Goal: Task Accomplishment & Management: Complete application form

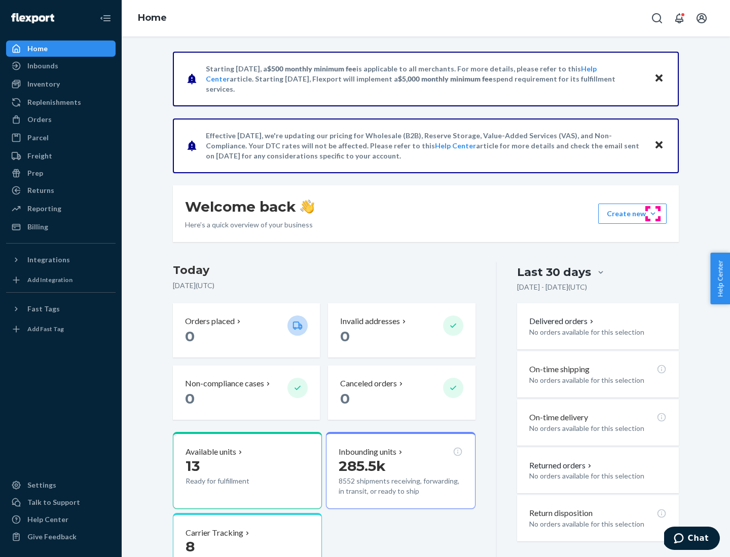
click at [653, 214] on button "Create new Create new inbound Create new order Create new product" at bounding box center [632, 214] width 68 height 20
click at [61, 66] on div "Inbounds" at bounding box center [60, 66] width 107 height 14
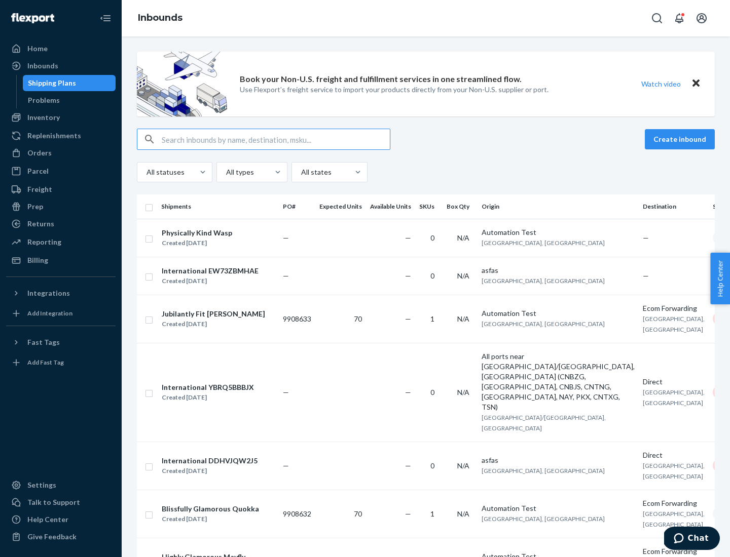
click at [681, 139] on button "Create inbound" at bounding box center [679, 139] width 70 height 20
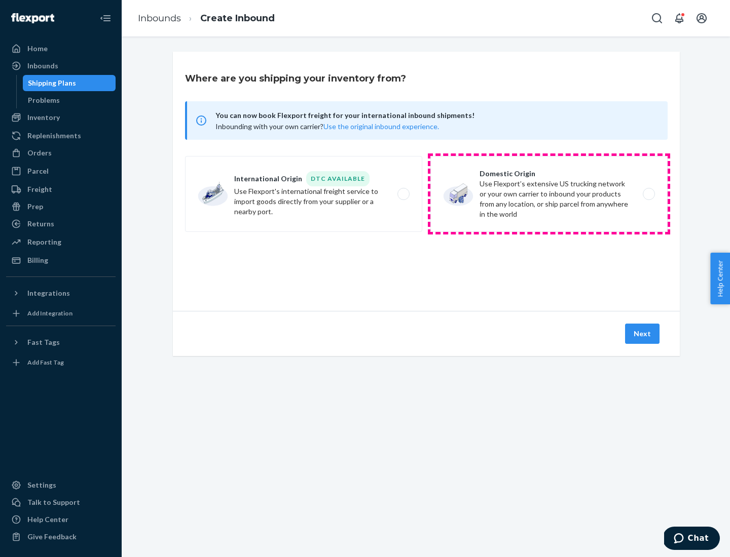
click at [549, 194] on label "Domestic Origin Use Flexport’s extensive US trucking network or your own carrie…" at bounding box center [548, 194] width 237 height 76
click at [648, 194] on input "Domestic Origin Use Flexport’s extensive US trucking network or your own carrie…" at bounding box center [651, 194] width 7 height 7
radio input "true"
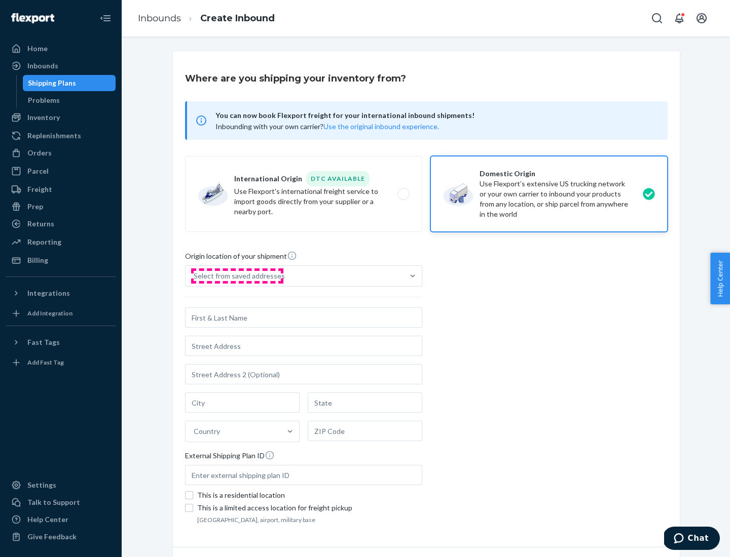
click at [237, 276] on div "Select from saved addresses" at bounding box center [239, 276] width 91 height 10
click at [195, 276] on input "Select from saved addresses" at bounding box center [194, 276] width 1 height 10
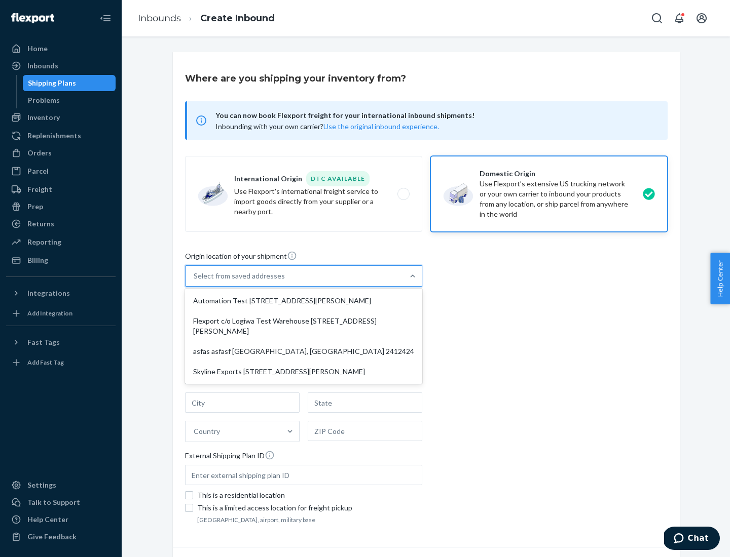
scroll to position [4, 0]
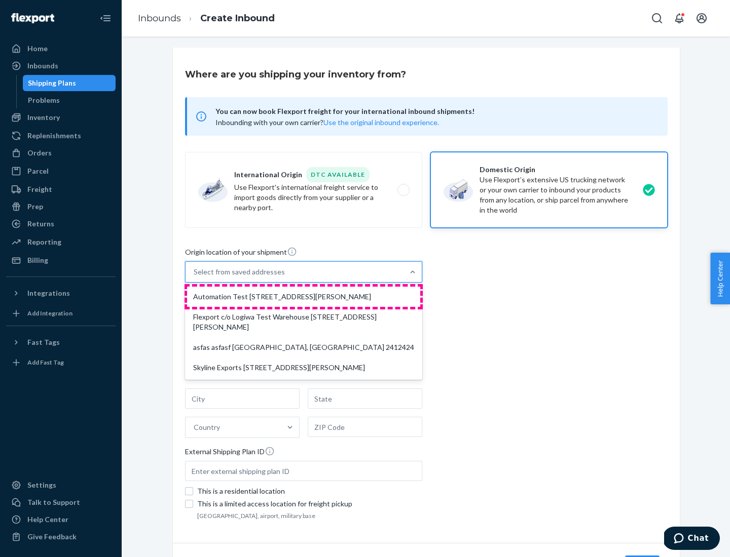
click at [303, 297] on div "Automation Test [STREET_ADDRESS][PERSON_NAME]" at bounding box center [303, 297] width 233 height 20
click at [195, 277] on input "option Automation Test [STREET_ADDRESS][PERSON_NAME] focused, 1 of 4. 4 results…" at bounding box center [194, 272] width 1 height 10
type input "Automation Test"
type input "9th Floor"
type input "[GEOGRAPHIC_DATA]"
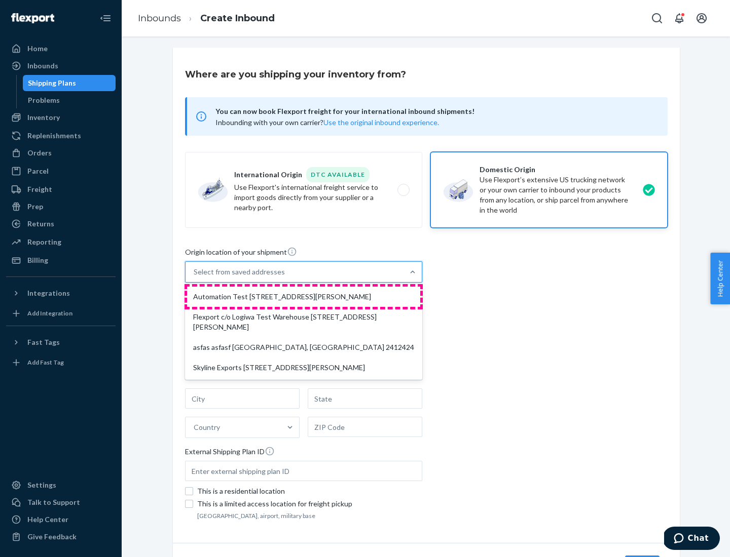
type input "CA"
type input "94104"
type input "[STREET_ADDRESS][PERSON_NAME]"
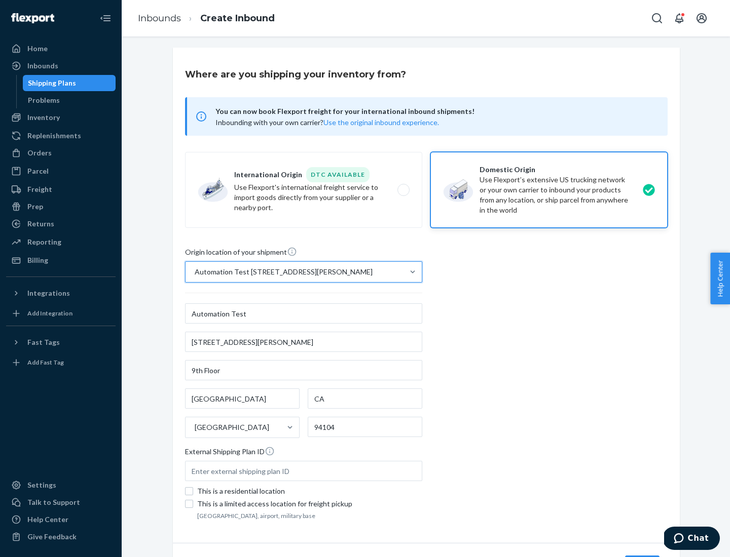
scroll to position [59, 0]
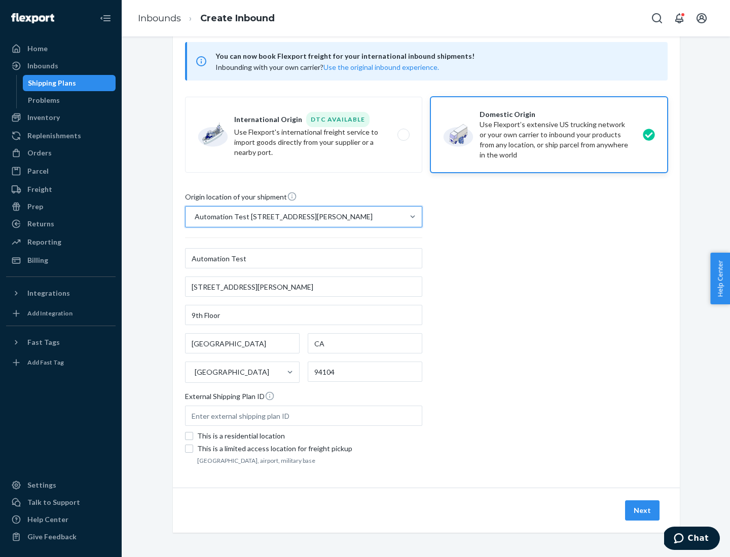
click at [642, 511] on button "Next" at bounding box center [642, 511] width 34 height 20
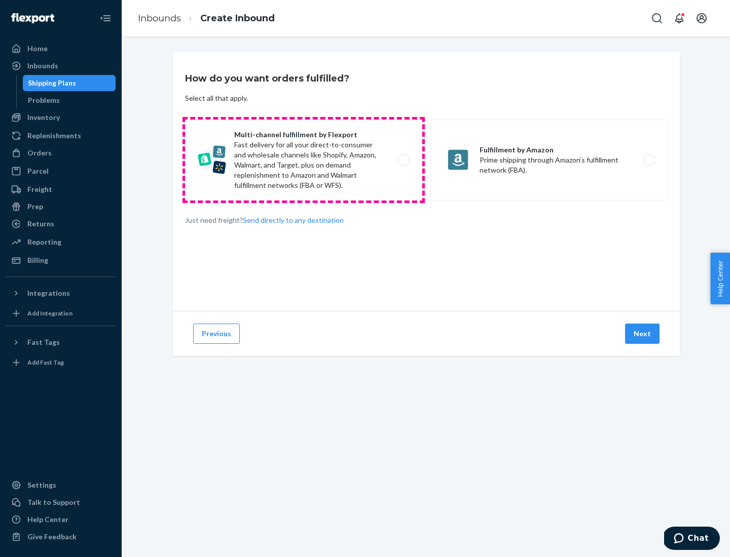
click at [303, 160] on label "Multi-channel fulfillment by Flexport Fast delivery for all your direct-to-cons…" at bounding box center [303, 160] width 237 height 81
click at [403, 160] on input "Multi-channel fulfillment by Flexport Fast delivery for all your direct-to-cons…" at bounding box center [406, 160] width 7 height 7
radio input "true"
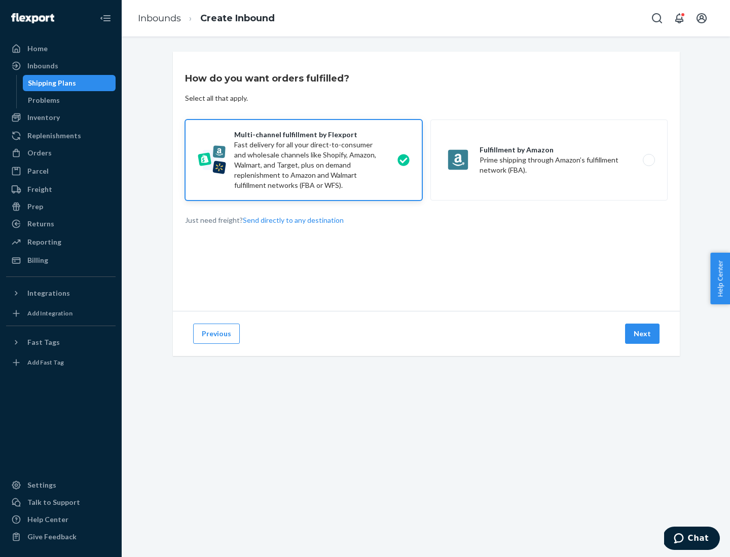
click at [642, 334] on button "Next" at bounding box center [642, 334] width 34 height 20
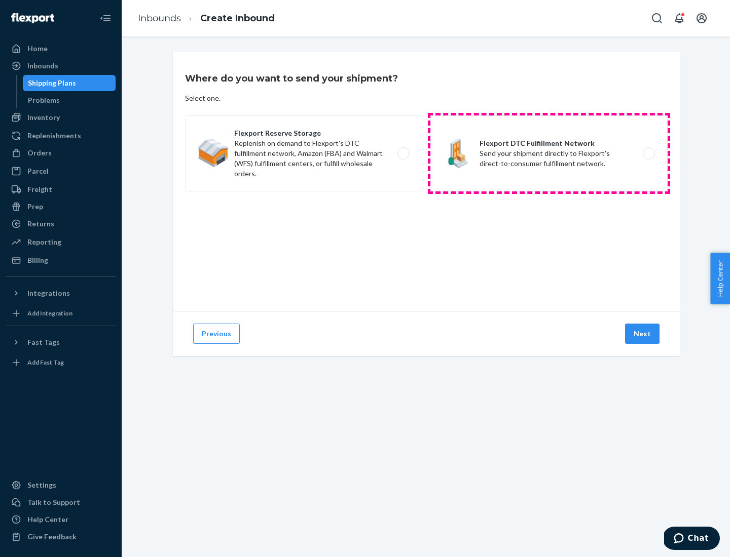
click at [549, 154] on label "Flexport DTC Fulfillment Network Send your shipment directly to Flexport's dire…" at bounding box center [548, 154] width 237 height 76
click at [648, 154] on input "Flexport DTC Fulfillment Network Send your shipment directly to Flexport's dire…" at bounding box center [651, 153] width 7 height 7
radio input "true"
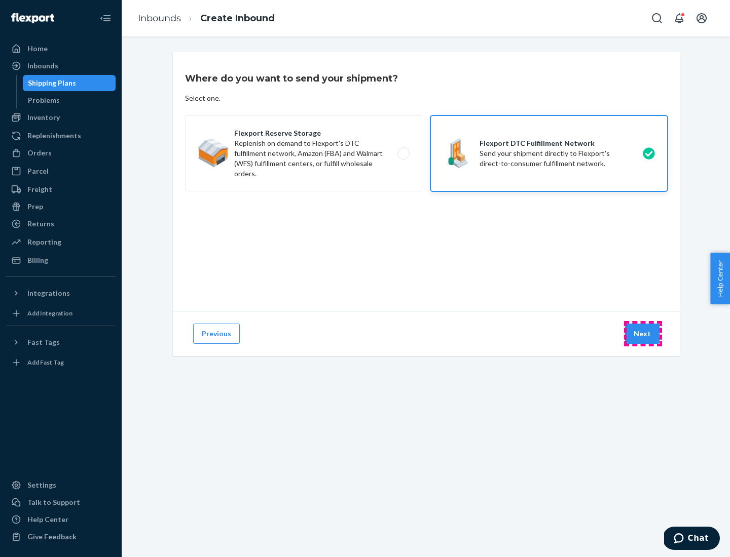
click at [642, 334] on button "Next" at bounding box center [642, 334] width 34 height 20
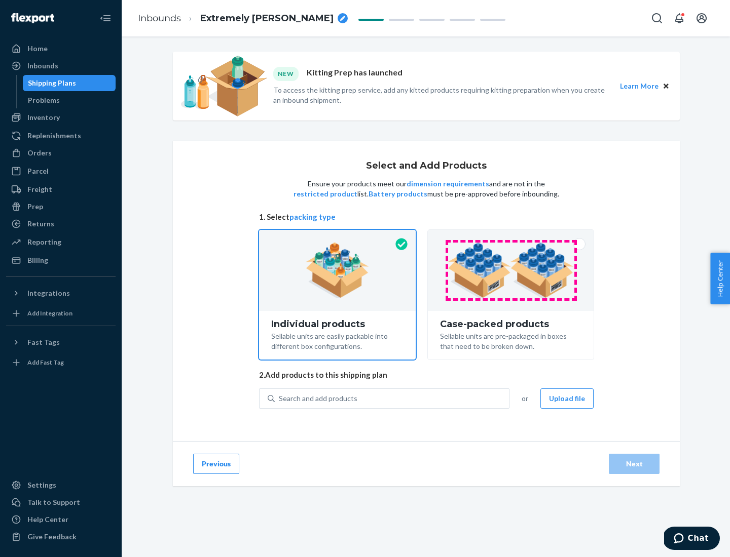
click at [511, 271] on img at bounding box center [510, 271] width 126 height 56
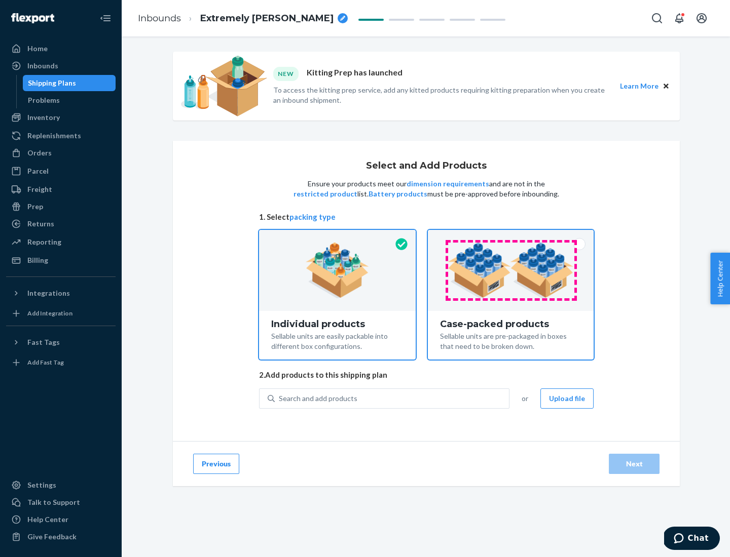
click at [511, 237] on input "Case-packed products Sellable units are pre-packaged in boxes that need to be b…" at bounding box center [510, 233] width 7 height 7
radio input "true"
radio input "false"
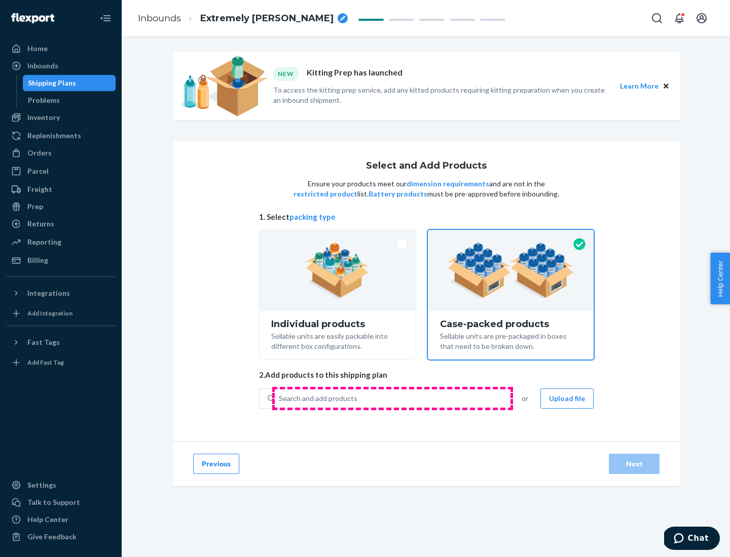
click at [392, 398] on div "Search and add products" at bounding box center [392, 399] width 234 height 18
click at [280, 398] on input "Search and add products" at bounding box center [279, 399] width 1 height 10
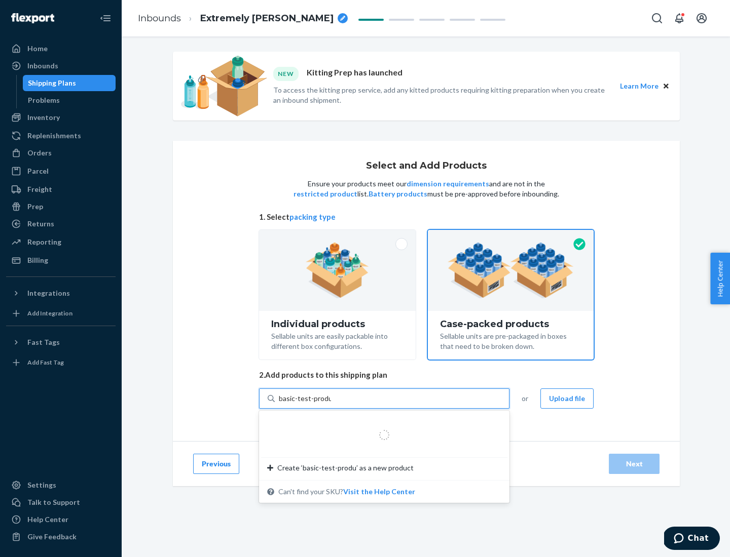
type input "basic-test-product-1"
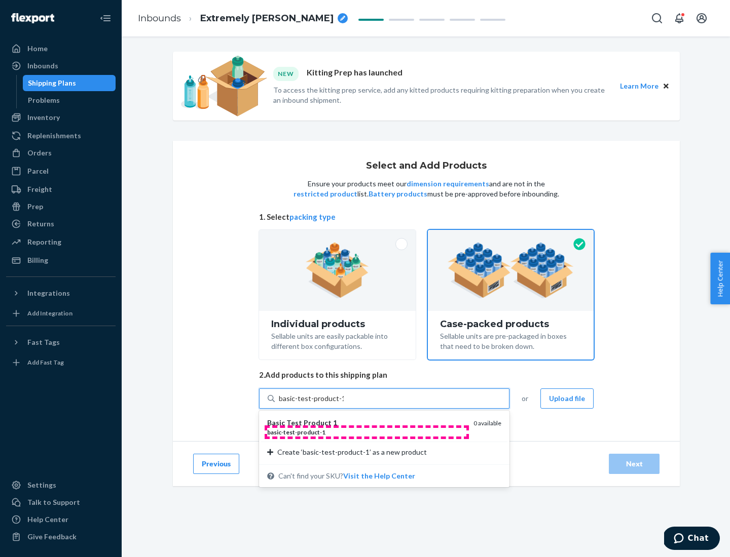
click at [366, 432] on div "basic - test - product - 1" at bounding box center [366, 432] width 198 height 9
click at [343, 404] on input "basic-test-product-1" at bounding box center [311, 399] width 65 height 10
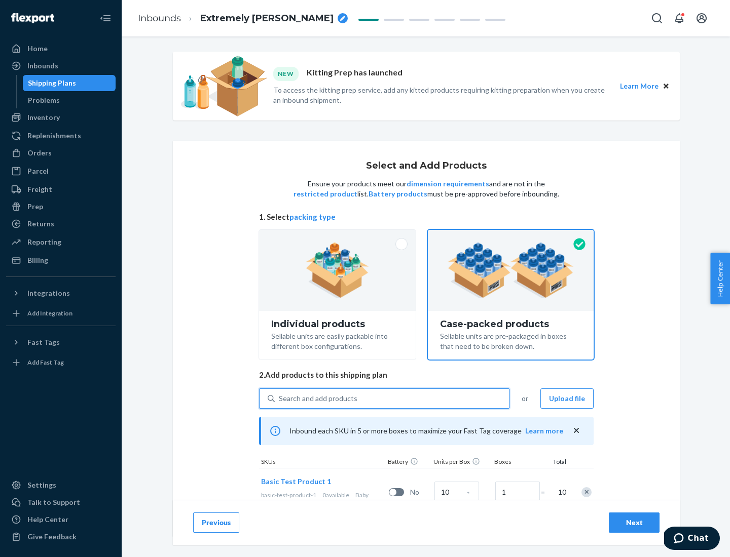
scroll to position [36, 0]
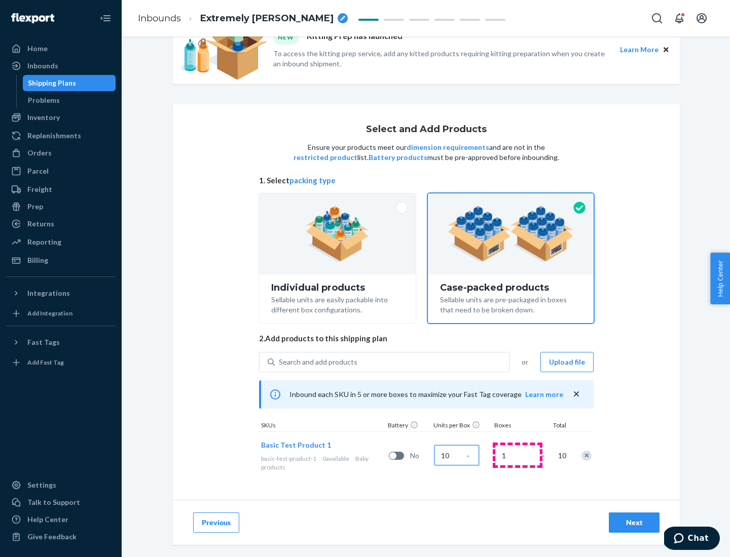
type input "10"
type input "7"
click at [634, 523] on div "Next" at bounding box center [633, 523] width 33 height 10
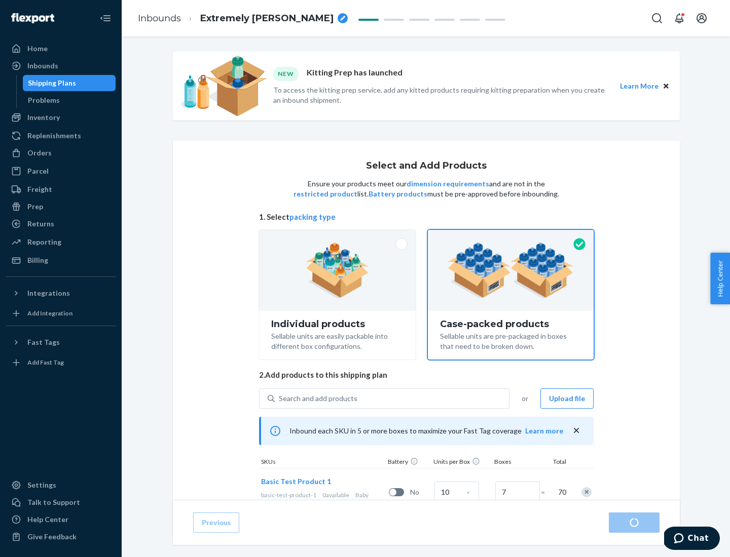
radio input "true"
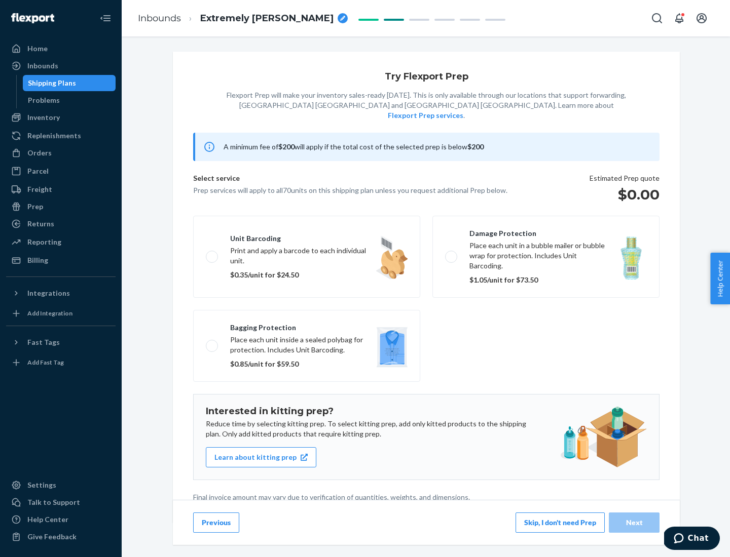
scroll to position [3, 0]
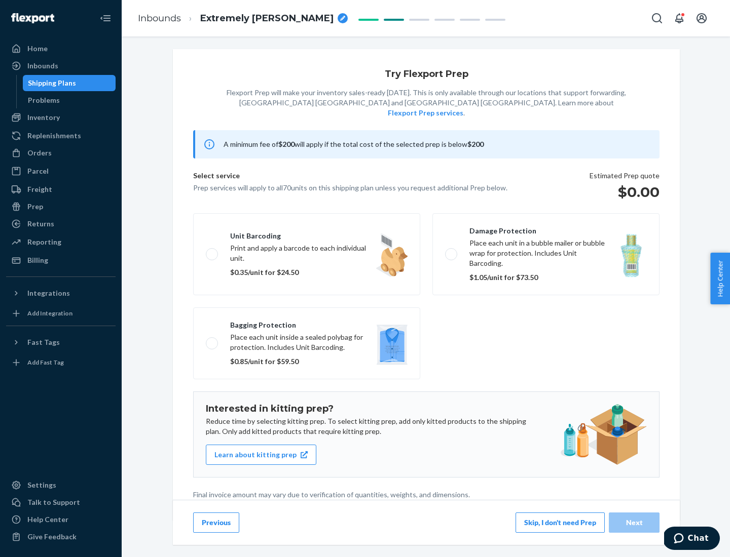
click at [307, 323] on label "Bagging protection Place each unit inside a sealed polybag for protection. Incl…" at bounding box center [306, 344] width 227 height 72
click at [212, 340] on input "Bagging protection Place each unit inside a sealed polybag for protection. Incl…" at bounding box center [209, 343] width 7 height 7
checkbox input "true"
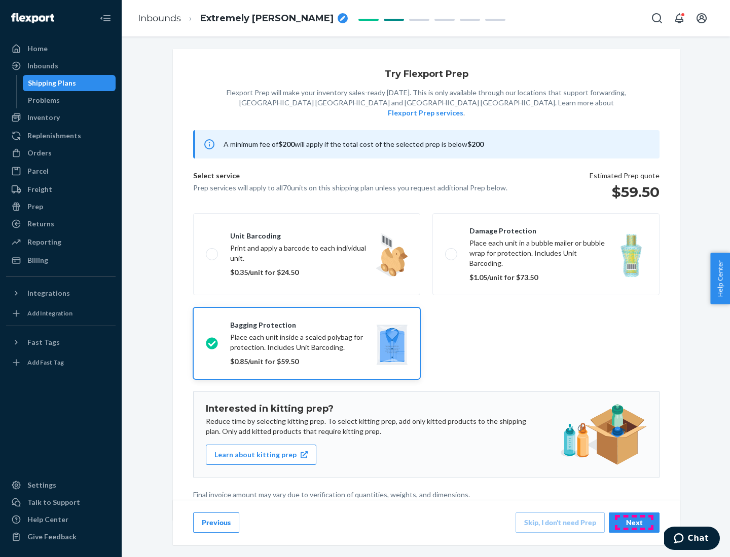
click at [634, 522] on div "Next" at bounding box center [633, 523] width 33 height 10
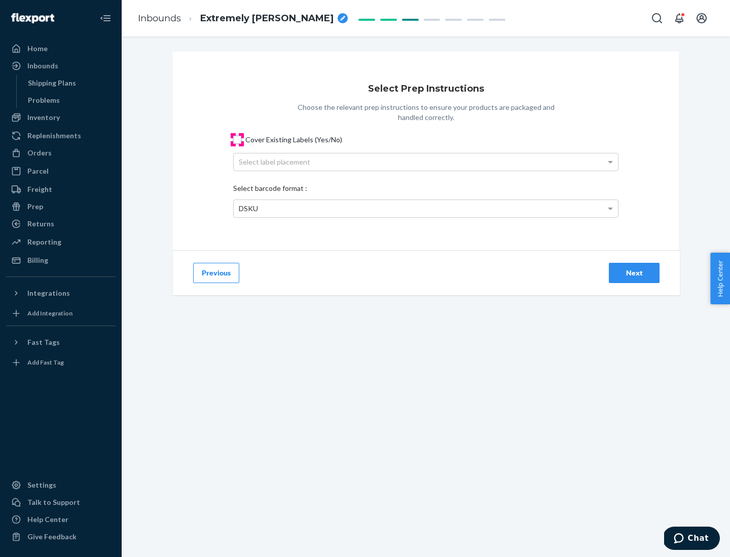
click at [237, 139] on input "Cover Existing Labels (Yes/No)" at bounding box center [237, 140] width 8 height 8
checkbox input "true"
click at [426, 162] on div "Select label placement" at bounding box center [426, 162] width 384 height 17
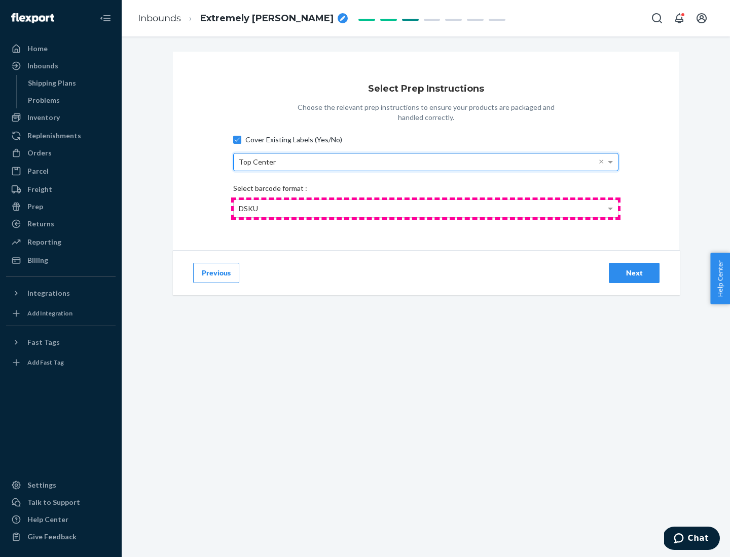
click at [426, 208] on div "DSKU" at bounding box center [426, 208] width 384 height 17
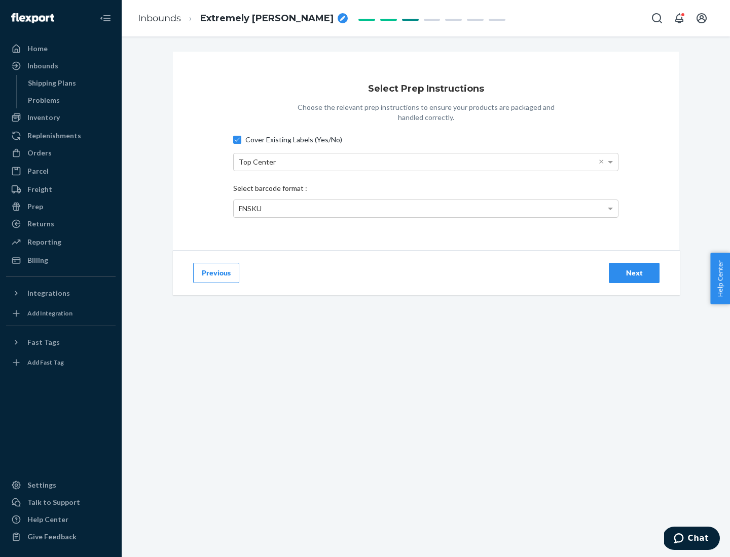
click at [634, 273] on div "Next" at bounding box center [633, 273] width 33 height 10
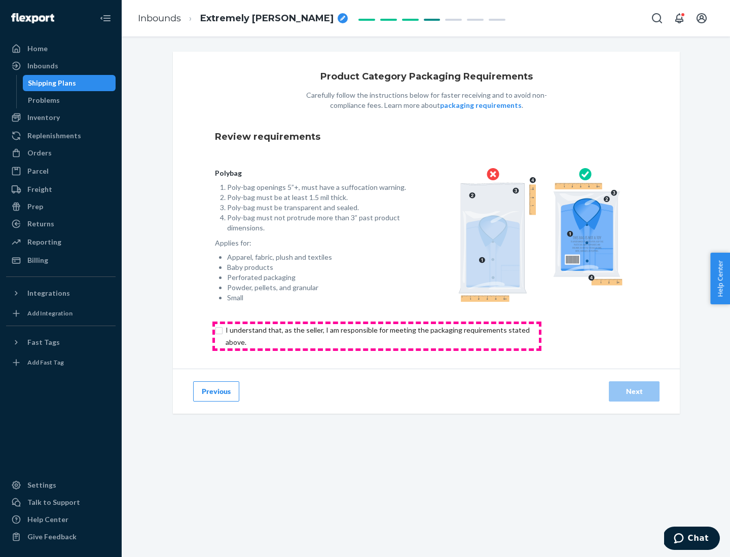
click at [376, 336] on input "checkbox" at bounding box center [383, 336] width 337 height 24
checkbox input "true"
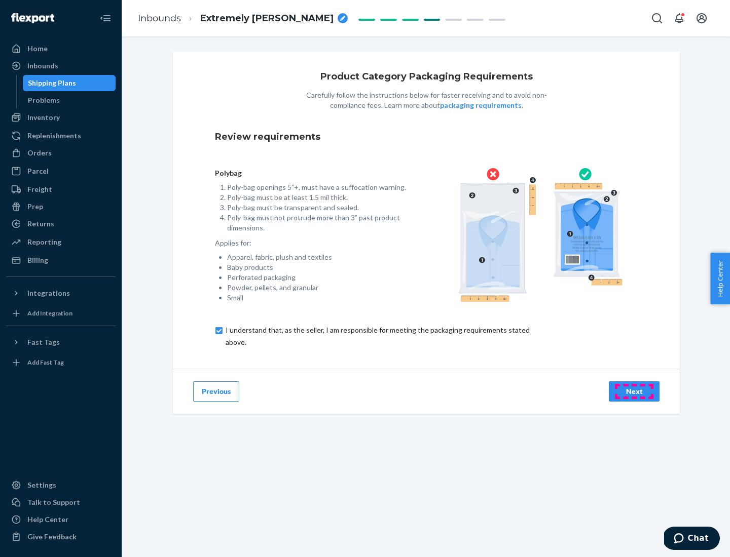
click at [634, 391] on div "Next" at bounding box center [633, 392] width 33 height 10
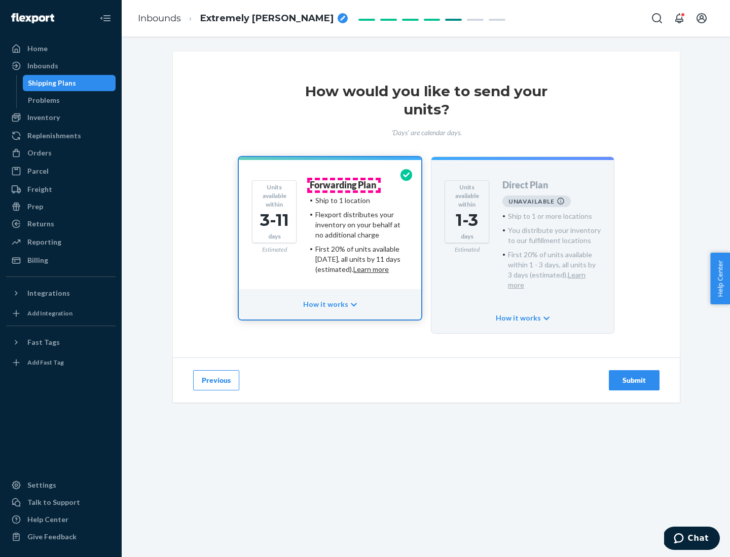
click at [343, 185] on h4 "Forwarding Plan" at bounding box center [343, 185] width 66 height 10
click at [634, 375] on div "Submit" at bounding box center [633, 380] width 33 height 10
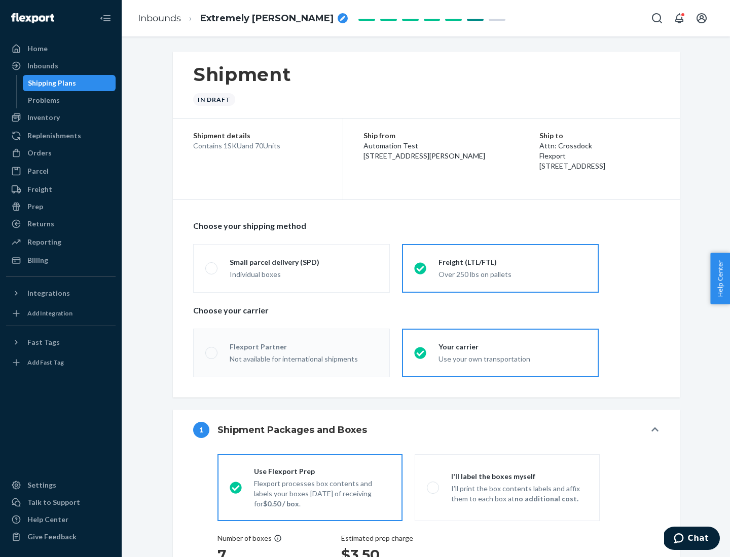
radio input "true"
radio input "false"
radio input "true"
radio input "false"
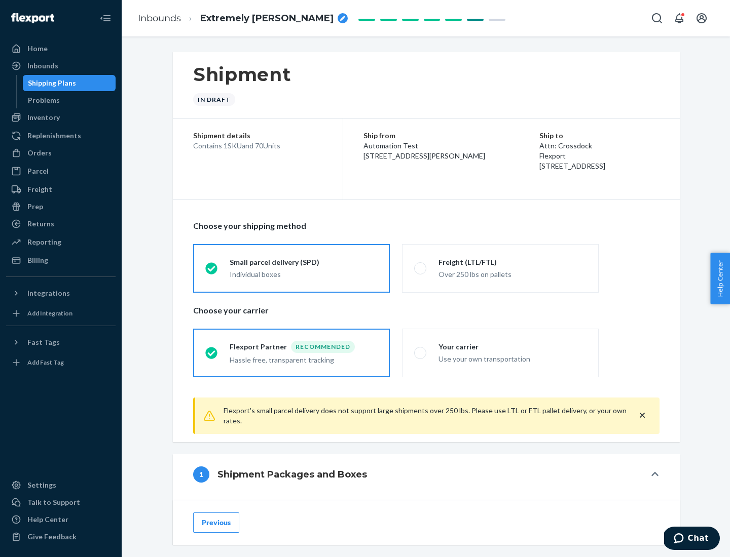
click at [500, 268] on div "Over 250 lbs on pallets" at bounding box center [512, 274] width 148 height 12
click at [421, 268] on input "Freight (LTL/FTL) Over 250 lbs on pallets" at bounding box center [417, 268] width 7 height 7
radio input "true"
radio input "false"
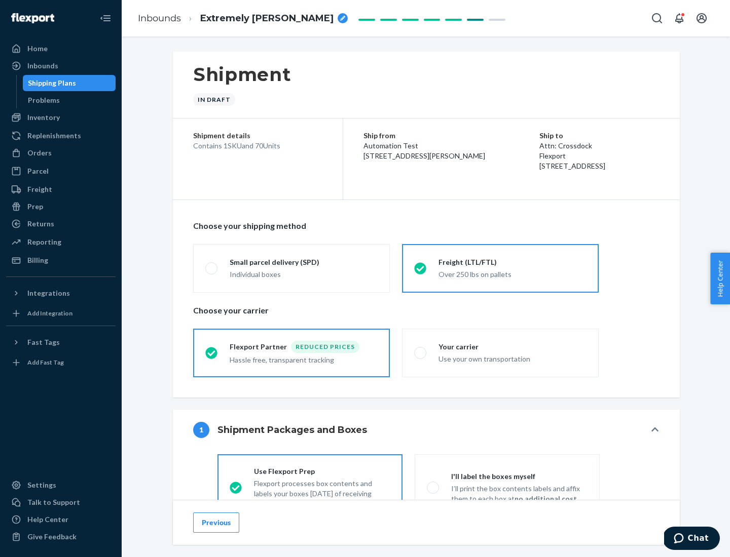
scroll to position [56, 0]
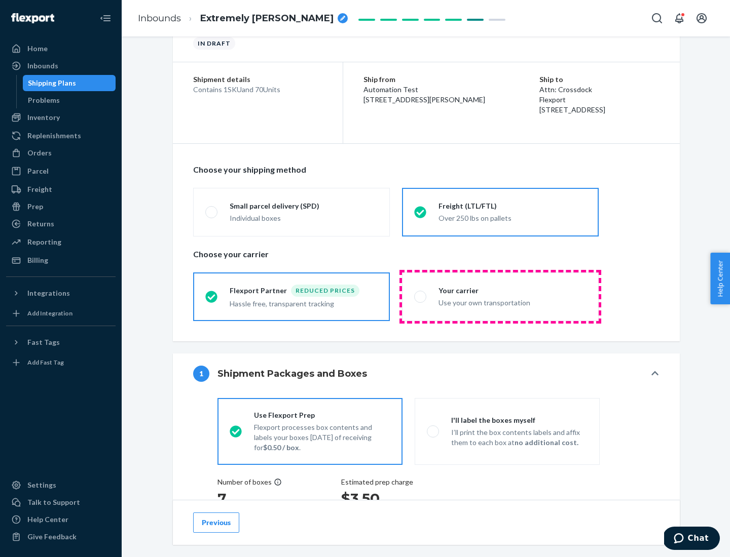
click at [500, 296] on div "Use your own transportation" at bounding box center [512, 302] width 148 height 12
click at [421, 296] on input "Your carrier Use your own transportation" at bounding box center [417, 296] width 7 height 7
radio input "true"
radio input "false"
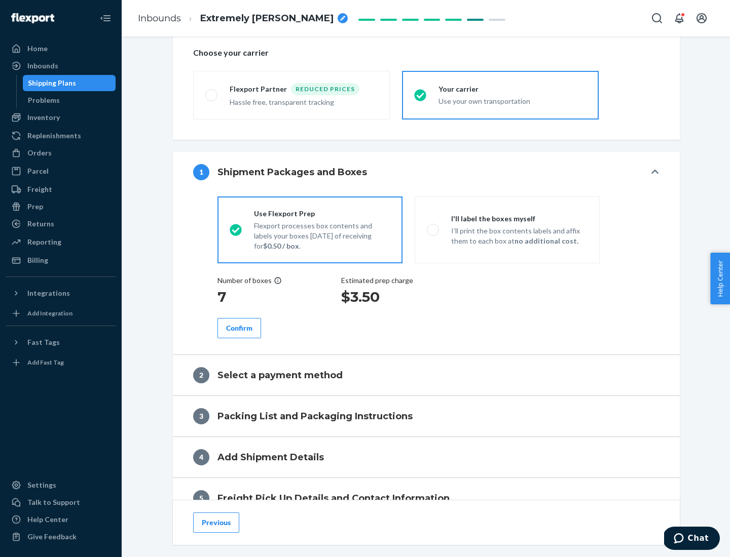
scroll to position [191, 0]
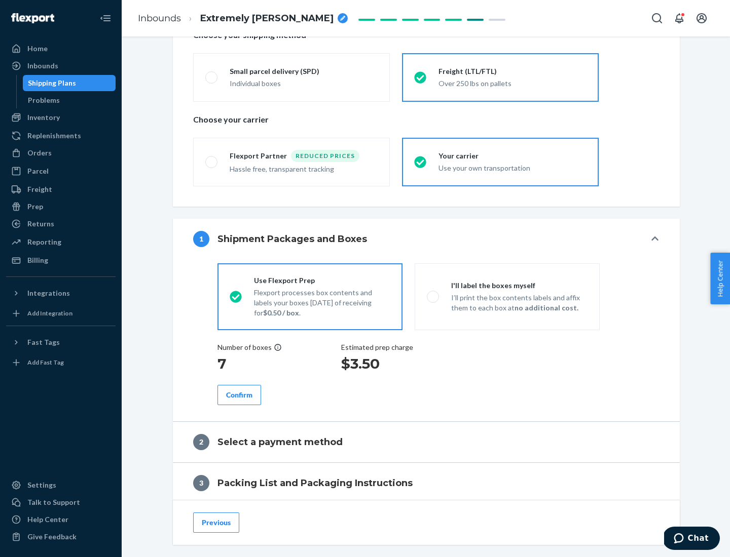
click at [507, 296] on p "I’ll print the box contents labels and affix them to each box at no additional …" at bounding box center [519, 303] width 136 height 20
click at [433, 296] on input "I'll label the boxes myself I’ll print the box contents labels and affix them t…" at bounding box center [430, 296] width 7 height 7
radio input "true"
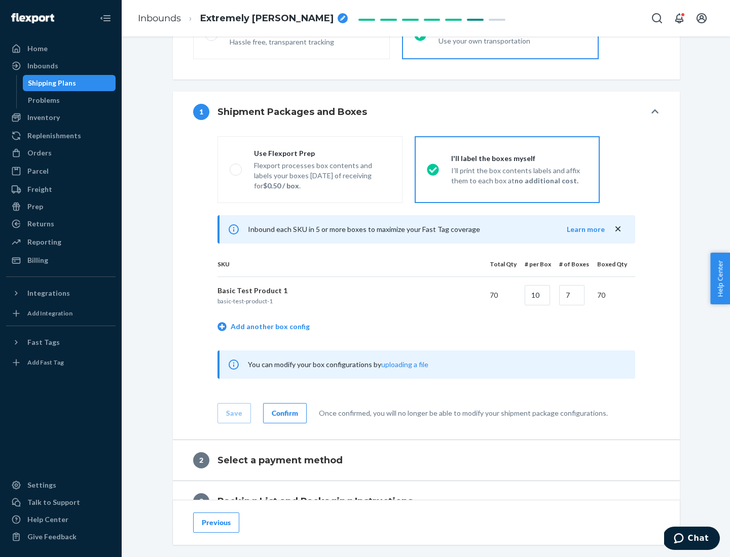
scroll to position [175, 0]
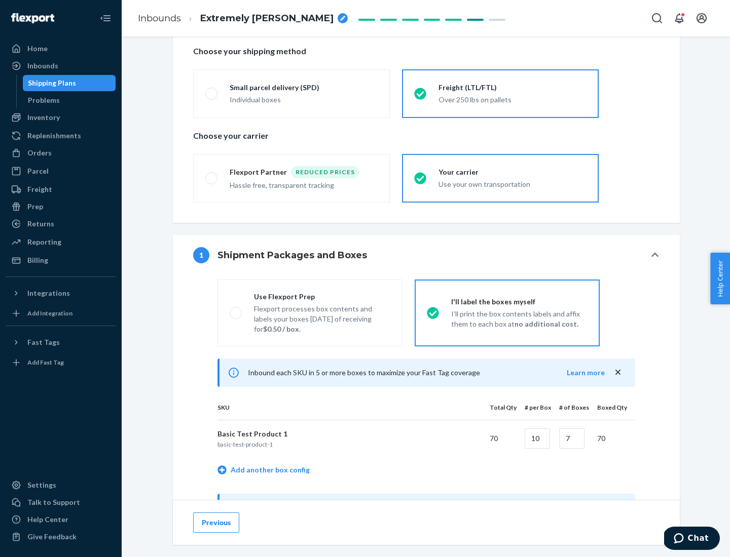
click at [322, 296] on div "Use Flexport Prep" at bounding box center [322, 297] width 136 height 10
click at [236, 310] on input "Use Flexport Prep Flexport processes box contents and labels your boxes [DATE] …" at bounding box center [233, 313] width 7 height 7
radio input "true"
radio input "false"
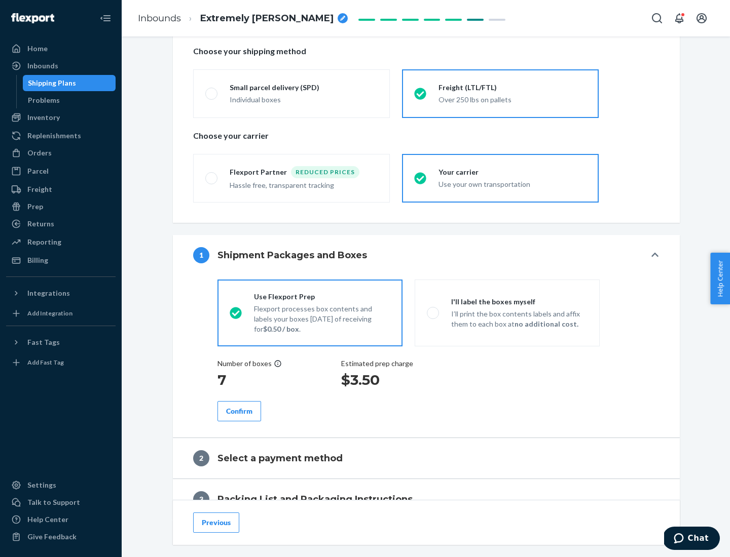
scroll to position [289, 0]
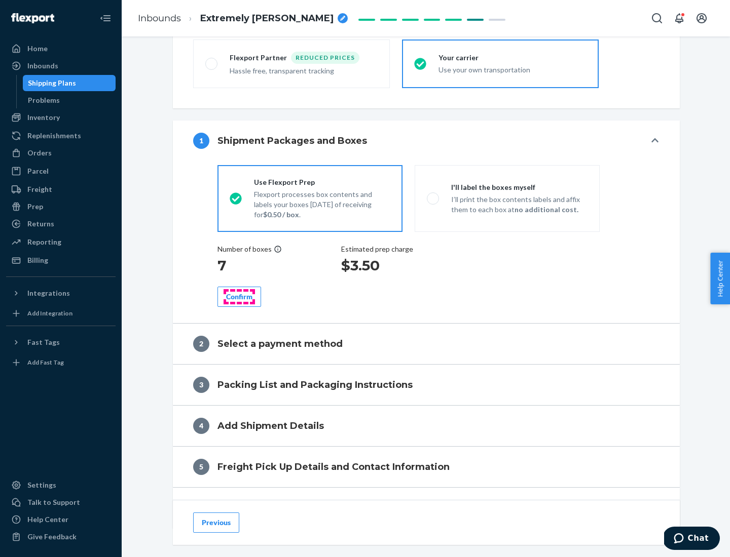
click at [239, 296] on div "Confirm" at bounding box center [239, 297] width 26 height 10
radio input "false"
